Goal: Task Accomplishment & Management: Manage account settings

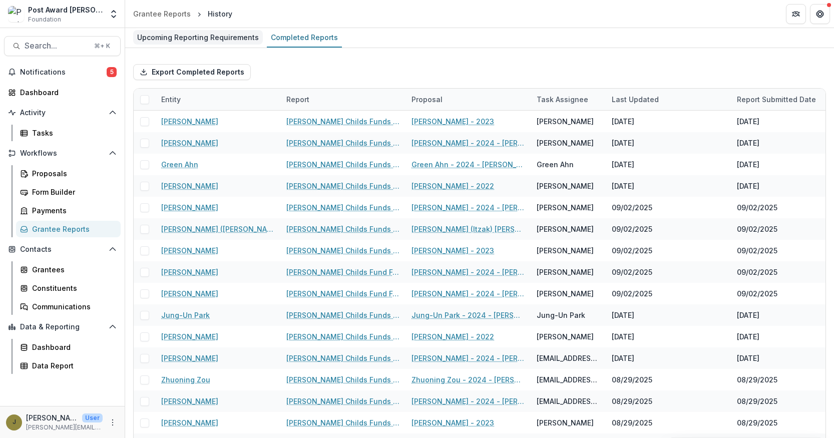
click at [198, 34] on div "Upcoming Reporting Requirements" at bounding box center [198, 37] width 130 height 15
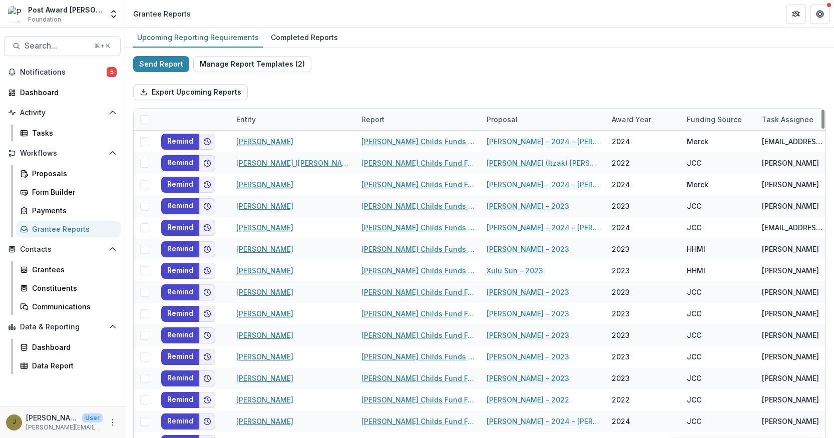
click at [367, 120] on div "Report" at bounding box center [373, 119] width 35 height 11
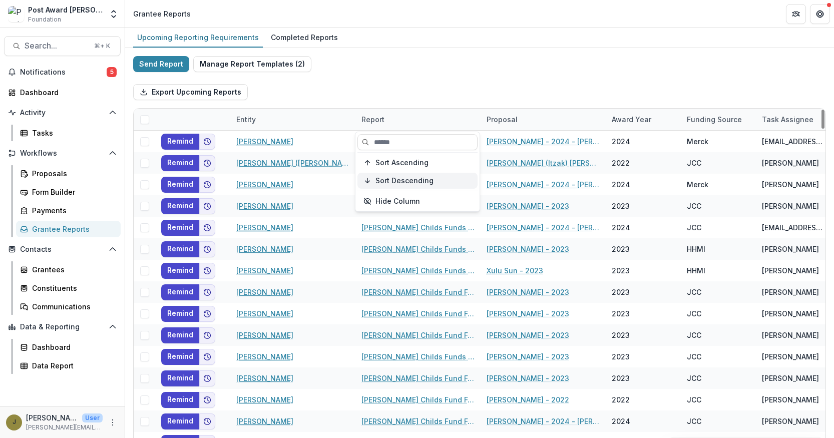
click at [377, 178] on span "Sort Descending" at bounding box center [405, 181] width 58 height 9
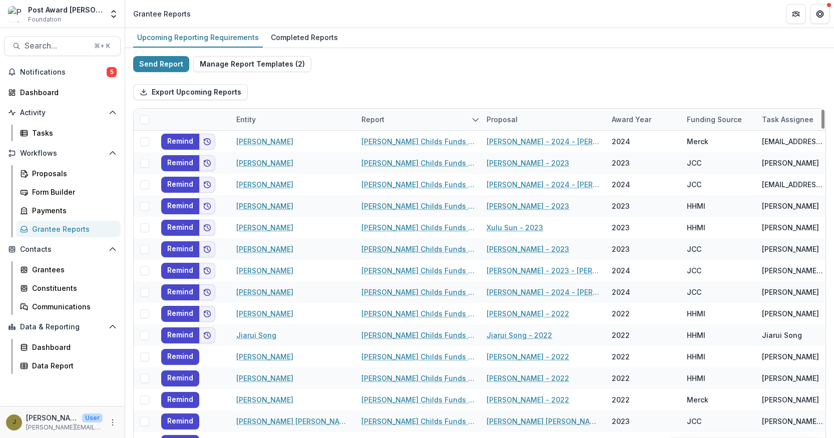
click at [481, 82] on div "Export Upcoming Reports" at bounding box center [479, 92] width 693 height 32
click at [294, 41] on div "Completed Reports" at bounding box center [304, 37] width 75 height 15
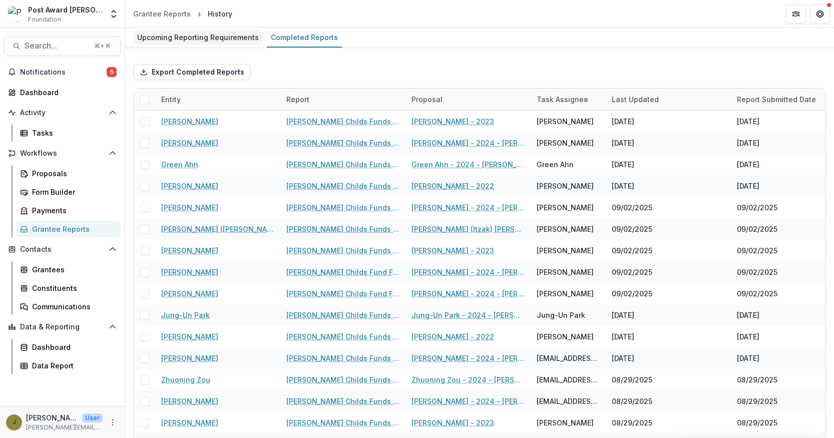
click at [224, 35] on div "Upcoming Reporting Requirements" at bounding box center [198, 37] width 130 height 15
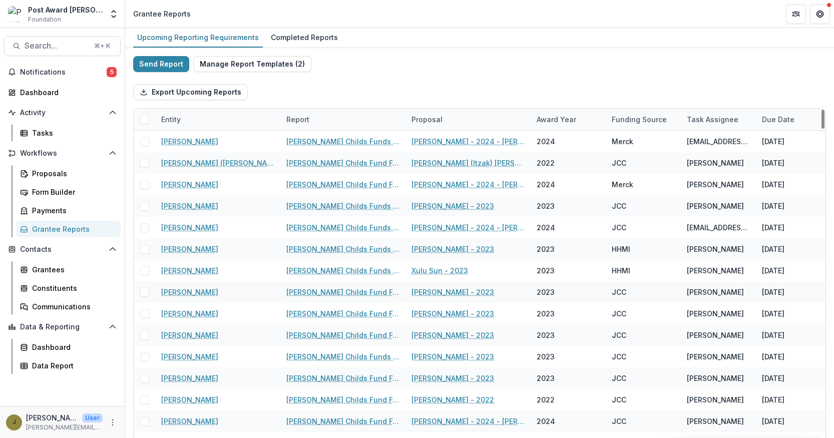
click at [300, 118] on div "Report" at bounding box center [297, 119] width 35 height 11
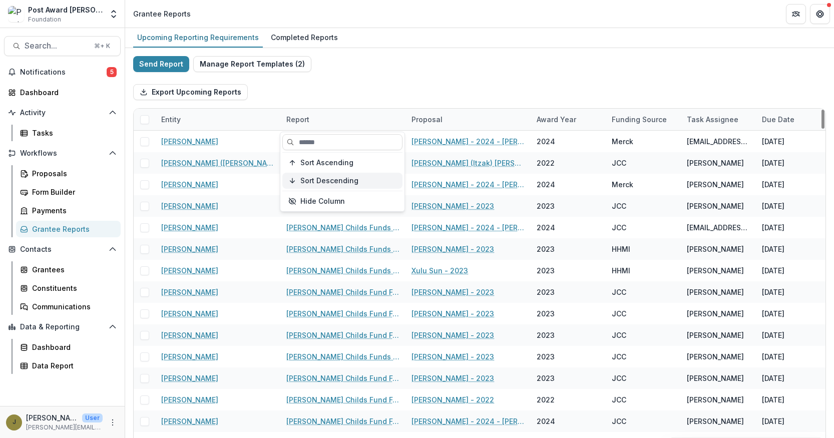
click at [313, 181] on span "Sort Descending" at bounding box center [329, 181] width 58 height 9
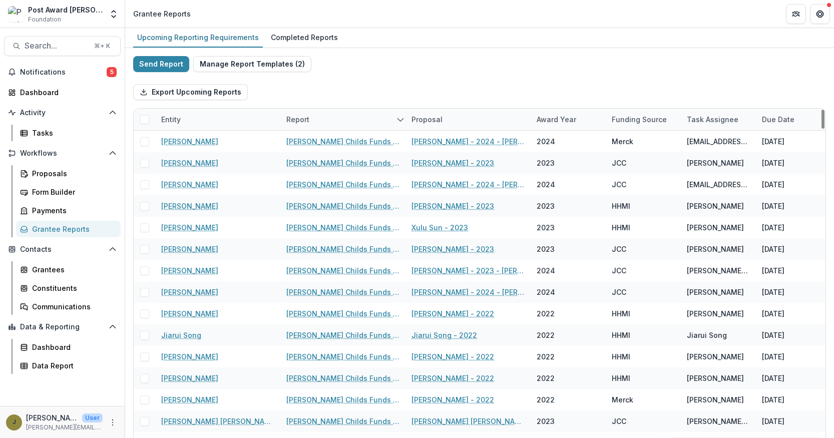
click at [338, 78] on div "Export Upcoming Reports" at bounding box center [479, 92] width 693 height 32
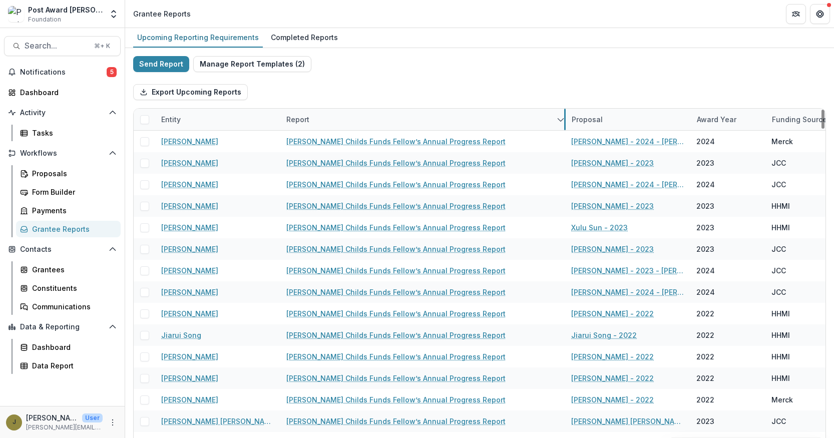
drag, startPoint x: 405, startPoint y: 124, endPoint x: 565, endPoint y: 119, distance: 160.3
